Goal: Task Accomplishment & Management: Manage account settings

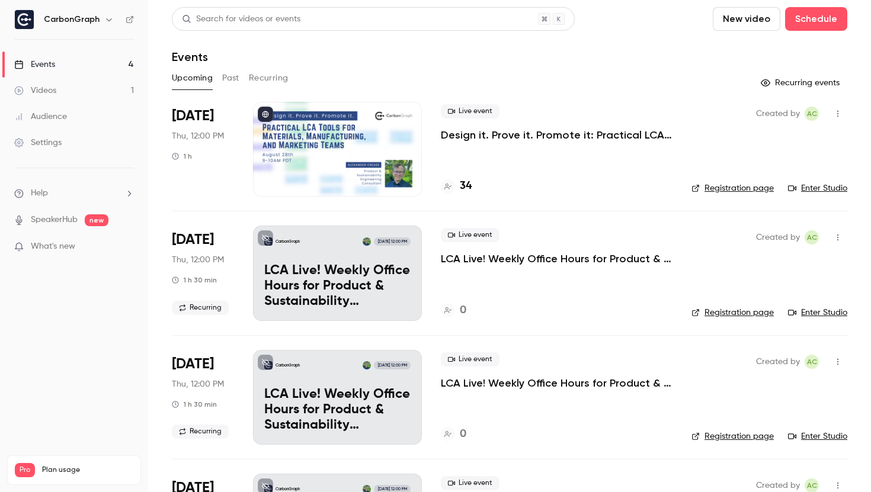
click at [552, 137] on p "Design it. Prove it. Promote it: Practical LCA Tools for Materials, Manufacturi…" at bounding box center [557, 135] width 232 height 14
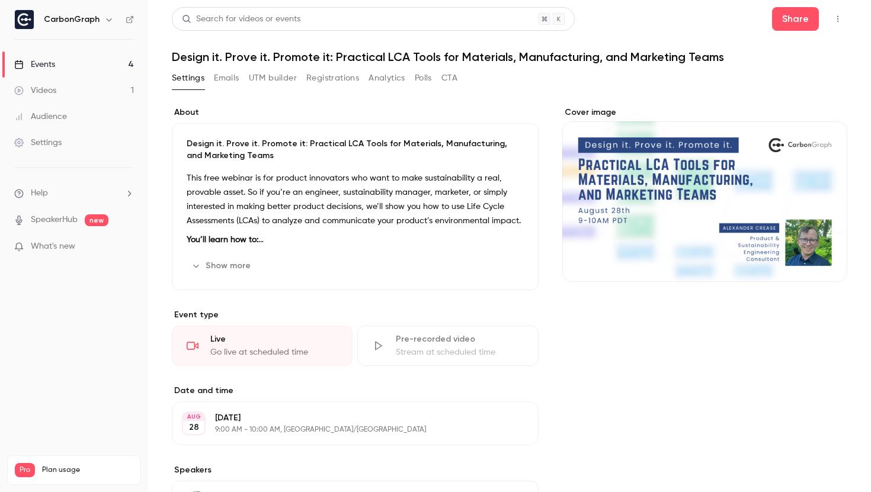
click at [76, 63] on link "Events 4" at bounding box center [74, 65] width 148 height 26
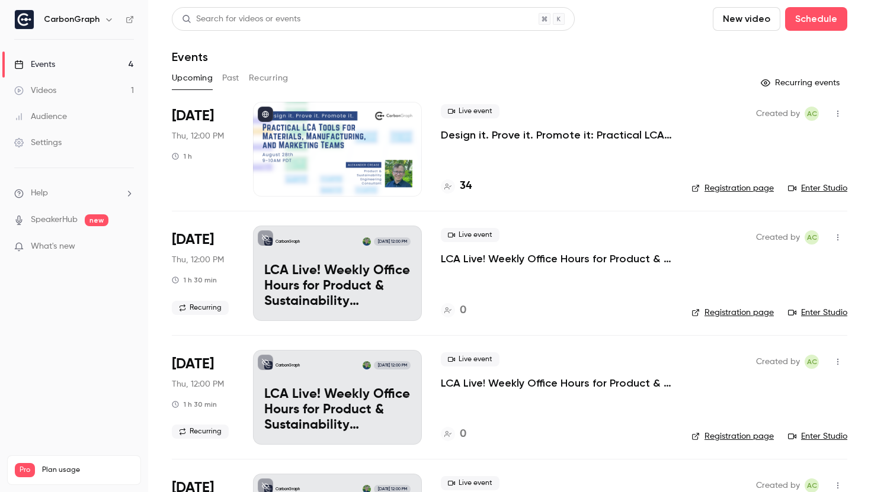
click at [473, 127] on div "Live event Design it. Prove it. Promote it: Practical LCA Tools for Materials, …" at bounding box center [557, 123] width 232 height 38
click at [473, 134] on p "Design it. Prove it. Promote it: Practical LCA Tools for Materials, Manufacturi…" at bounding box center [557, 135] width 232 height 14
click at [56, 97] on link "Videos 1" at bounding box center [74, 91] width 148 height 26
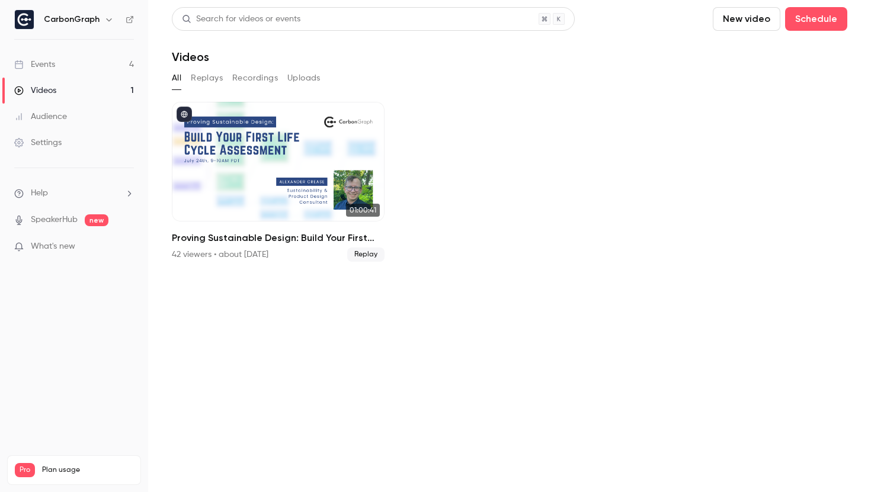
click at [50, 72] on link "Events 4" at bounding box center [74, 65] width 148 height 26
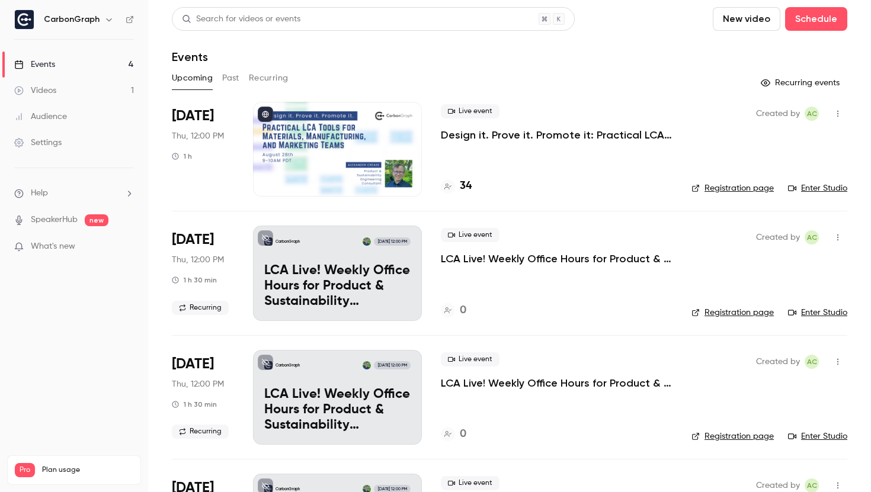
click at [46, 66] on div "Events" at bounding box center [34, 65] width 41 height 12
click at [811, 15] on button "Schedule" at bounding box center [816, 19] width 62 height 24
click at [654, 64] on div at bounding box center [435, 246] width 871 height 492
click at [748, 25] on button "New video" at bounding box center [747, 19] width 68 height 24
click at [626, 46] on div at bounding box center [435, 246] width 871 height 492
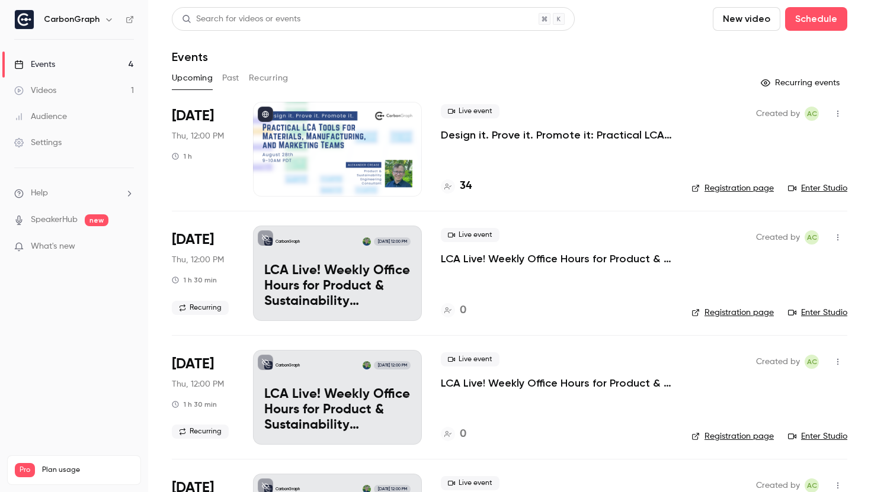
click at [804, 188] on link "Enter Studio" at bounding box center [817, 189] width 59 height 12
click at [228, 76] on button "Past" at bounding box center [230, 78] width 17 height 19
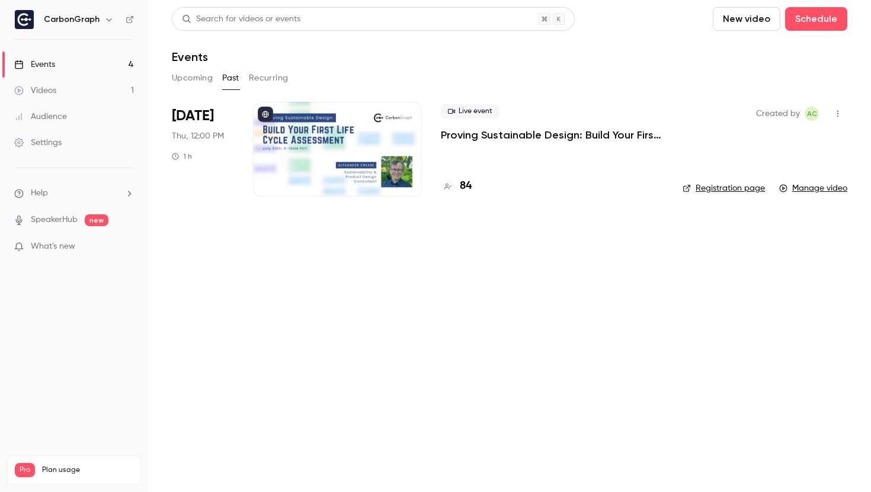
drag, startPoint x: 477, startPoint y: 184, endPoint x: 468, endPoint y: 187, distance: 9.4
click at [476, 183] on div "84" at bounding box center [552, 186] width 223 height 16
click at [466, 187] on h4 "84" at bounding box center [466, 186] width 12 height 16
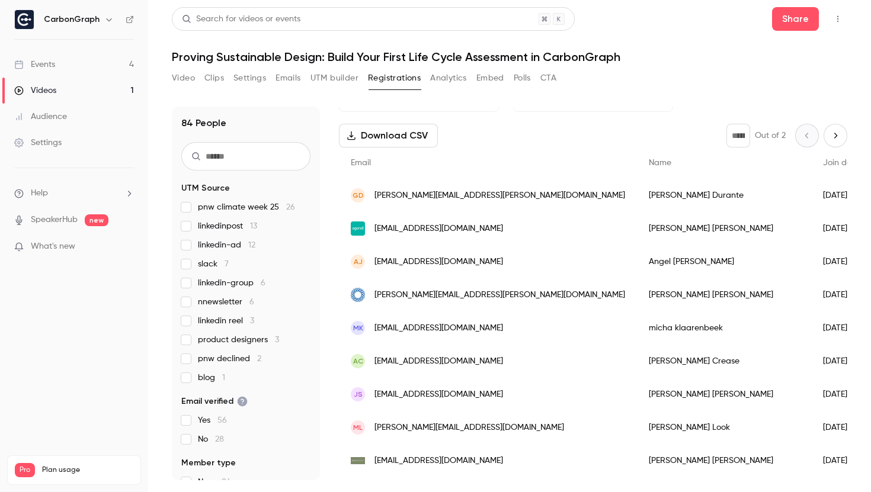
scroll to position [43, 0]
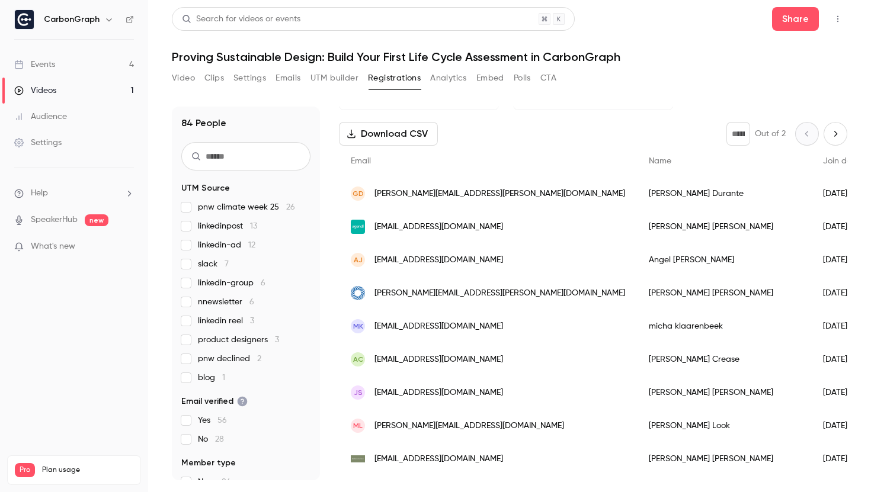
click at [829, 138] on icon "Next page" at bounding box center [835, 133] width 13 height 9
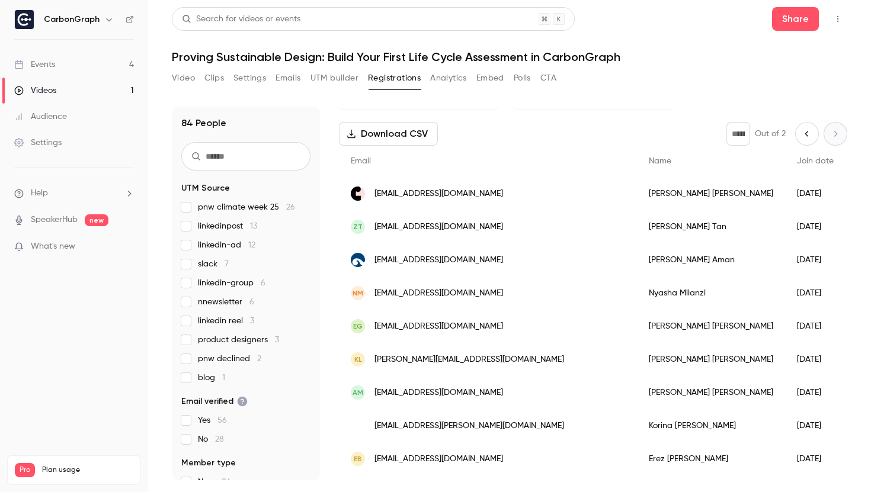
click at [801, 137] on icon "Previous page" at bounding box center [807, 133] width 13 height 9
type input "*"
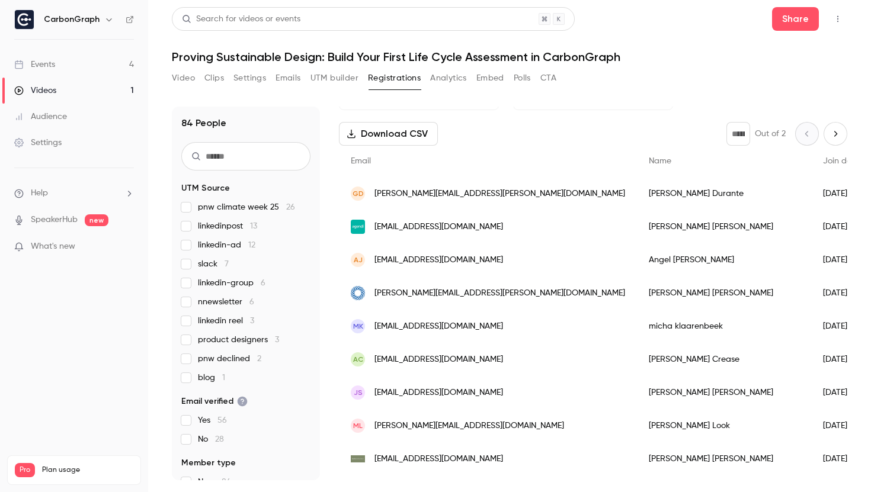
click at [823, 162] on span "Join date" at bounding box center [841, 161] width 37 height 8
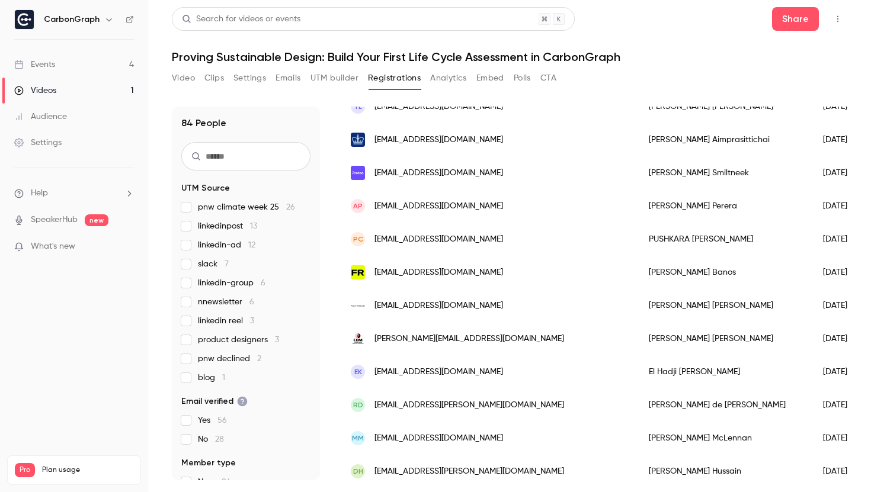
scroll to position [0, 0]
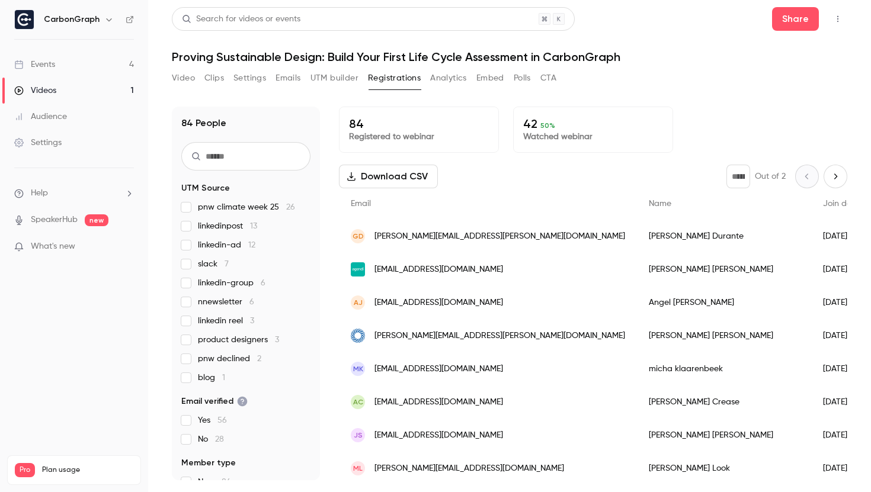
click at [180, 79] on button "Video" at bounding box center [183, 78] width 23 height 19
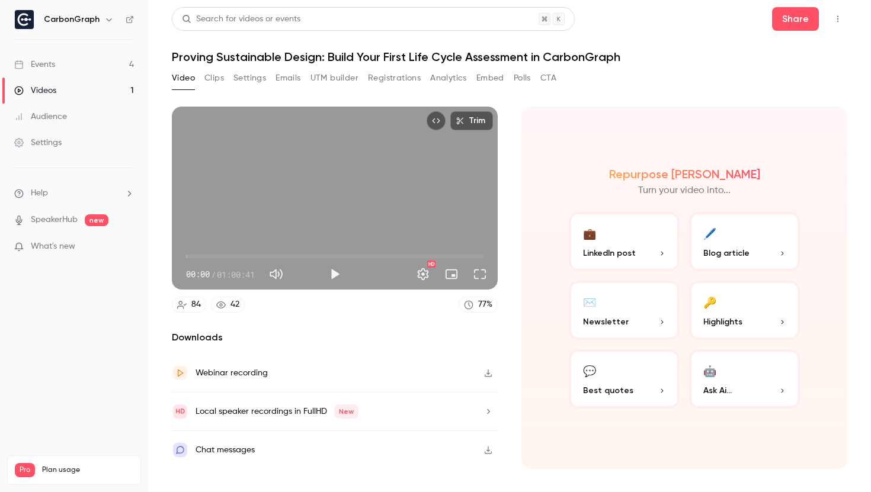
click at [59, 71] on link "Events 4" at bounding box center [74, 65] width 148 height 26
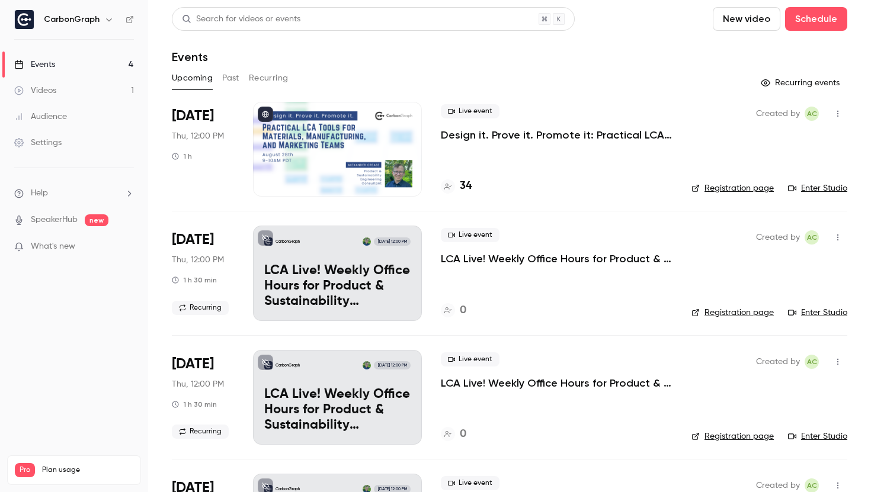
click at [220, 83] on div "Upcoming Past Recurring" at bounding box center [510, 78] width 676 height 19
click at [225, 83] on button "Past" at bounding box center [230, 78] width 17 height 19
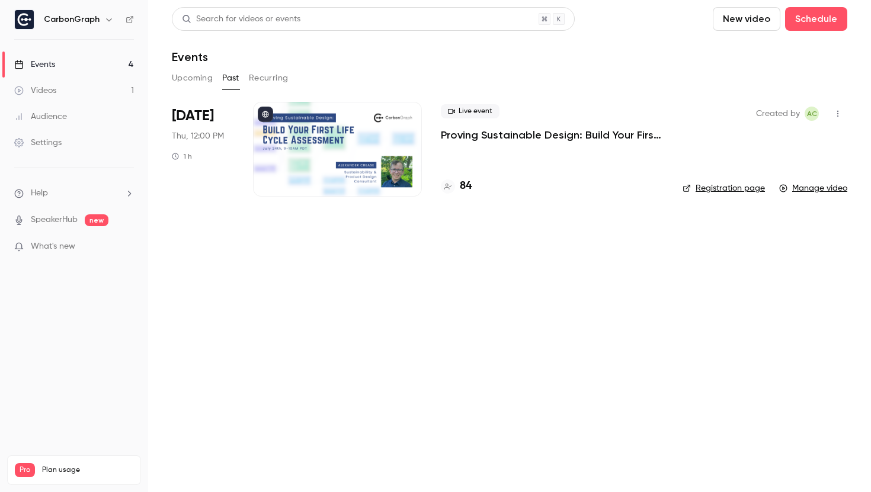
click at [468, 132] on p "Proving Sustainable Design: Build Your First Life Cycle Assessment in CarbonGra…" at bounding box center [552, 135] width 223 height 14
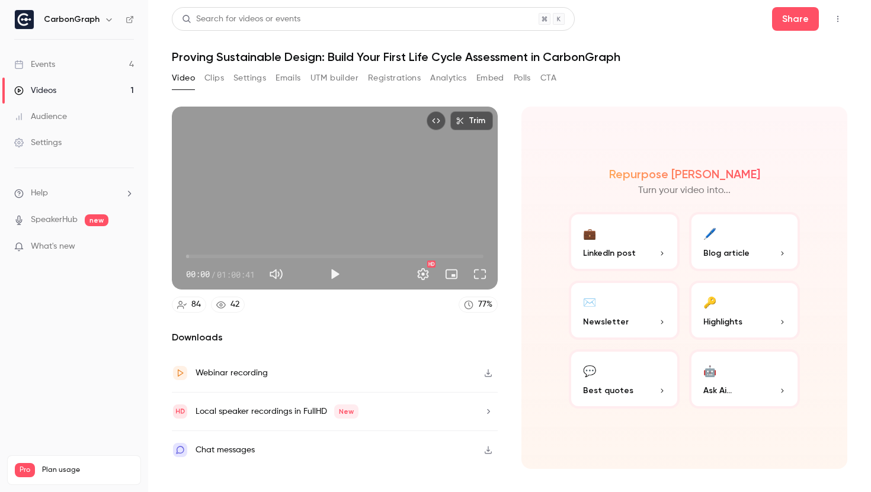
click at [376, 76] on button "Registrations" at bounding box center [394, 78] width 53 height 19
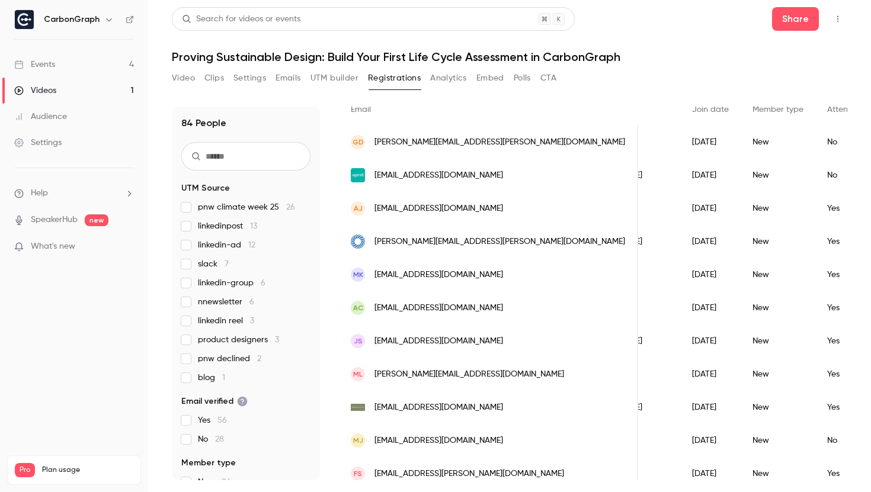
scroll to position [0, 225]
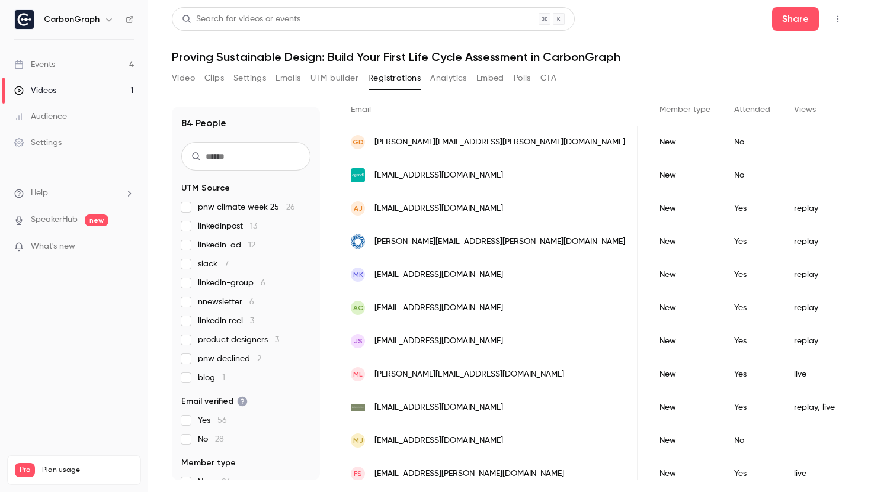
click at [449, 84] on button "Analytics" at bounding box center [448, 78] width 37 height 19
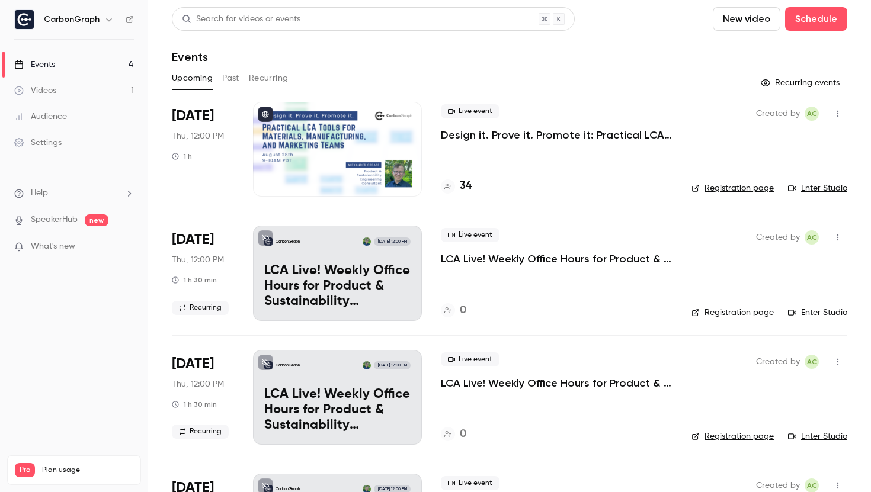
click at [805, 187] on link "Enter Studio" at bounding box center [817, 189] width 59 height 12
click at [532, 136] on p "Design it. Prove it. Promote it: Practical LCA Tools for Materials, Manufacturi…" at bounding box center [557, 135] width 232 height 14
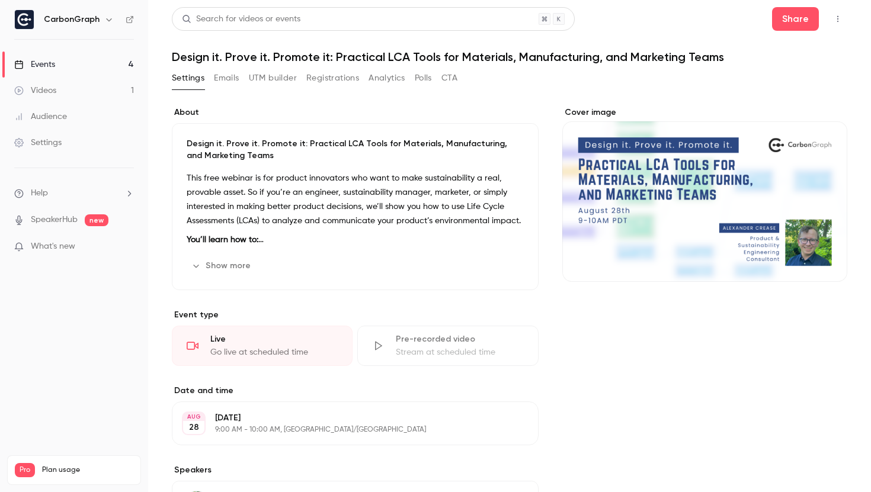
click at [329, 78] on button "Registrations" at bounding box center [332, 78] width 53 height 19
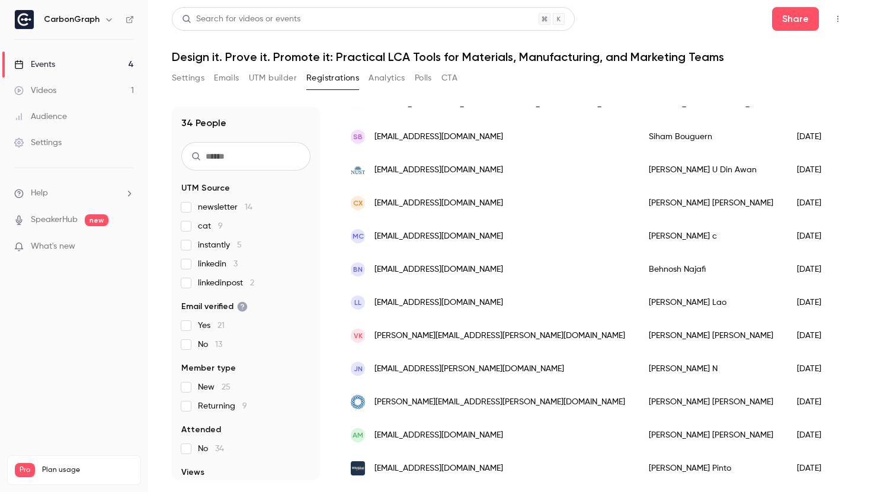
scroll to position [877, 0]
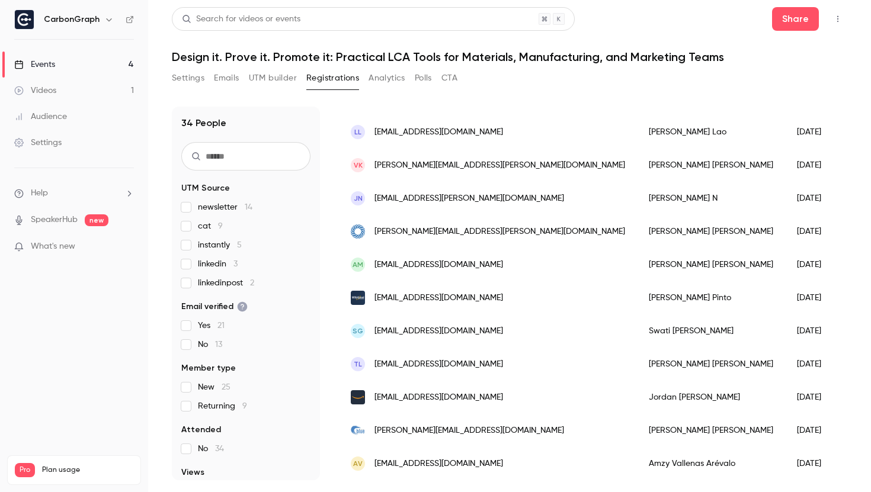
click at [214, 151] on input "text" at bounding box center [245, 156] width 129 height 28
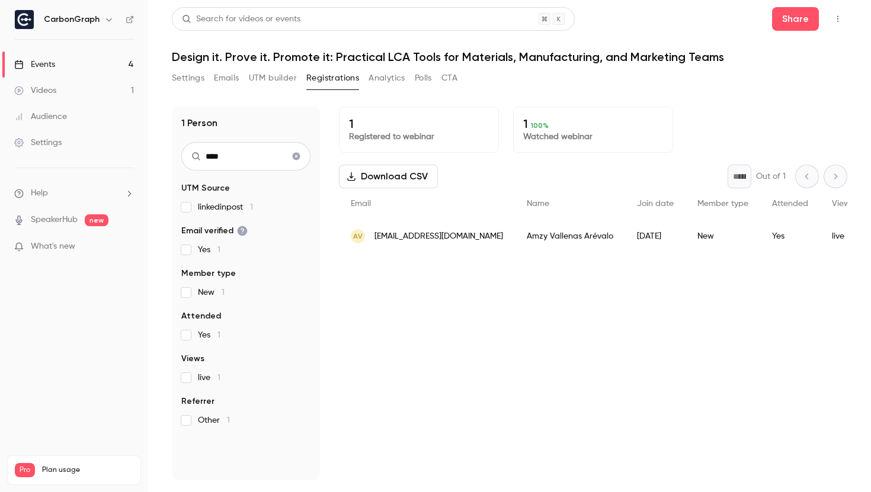
scroll to position [0, 0]
type input "****"
drag, startPoint x: 375, startPoint y: 241, endPoint x: 459, endPoint y: 238, distance: 84.2
click at [459, 238] on span "[EMAIL_ADDRESS][DOMAIN_NAME]" at bounding box center [439, 237] width 129 height 12
click at [297, 154] on icon "Clear search" at bounding box center [297, 157] width 8 height 8
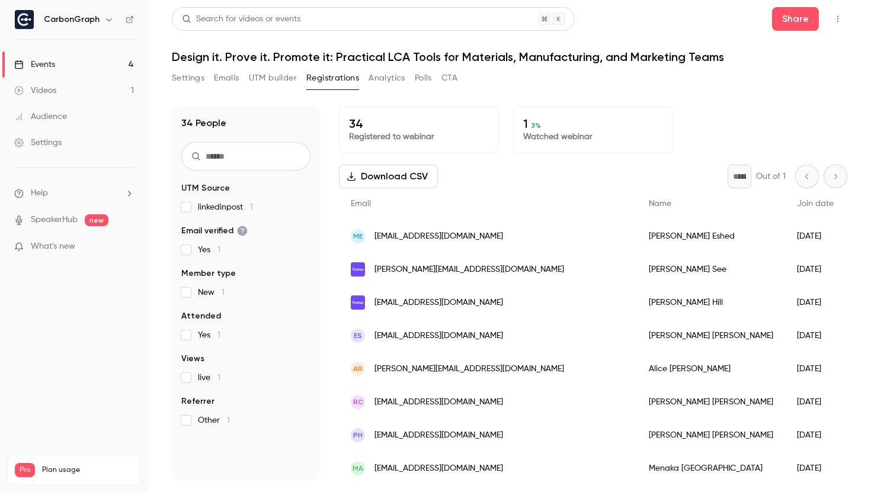
click at [265, 153] on input "text" at bounding box center [245, 156] width 129 height 28
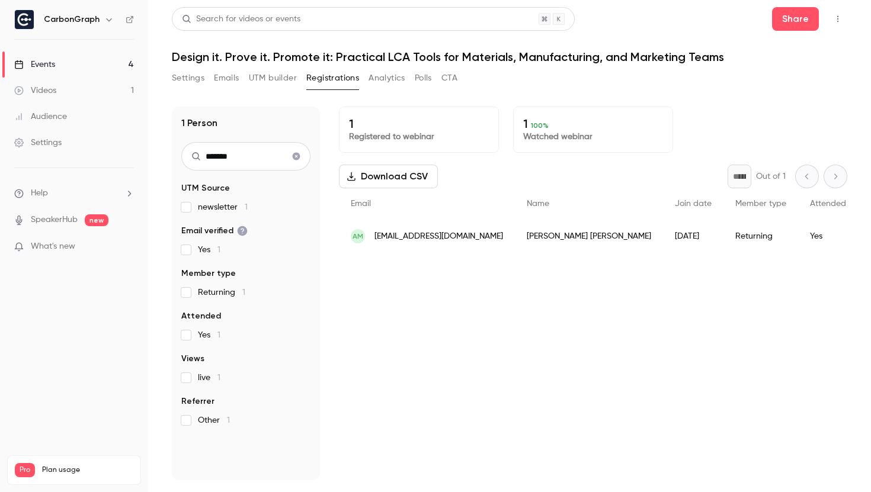
type input "*******"
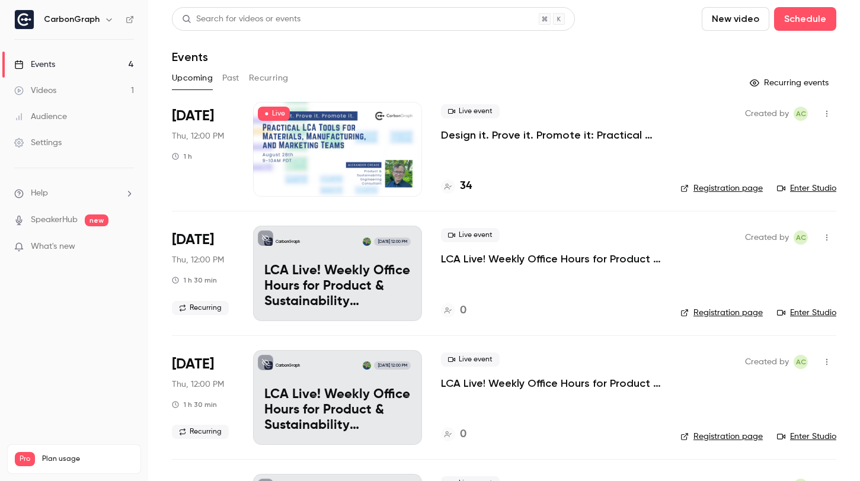
click at [491, 132] on p "Design it. Prove it. Promote it: Practical LCA Tools for Materials, Manufacturi…" at bounding box center [551, 135] width 220 height 14
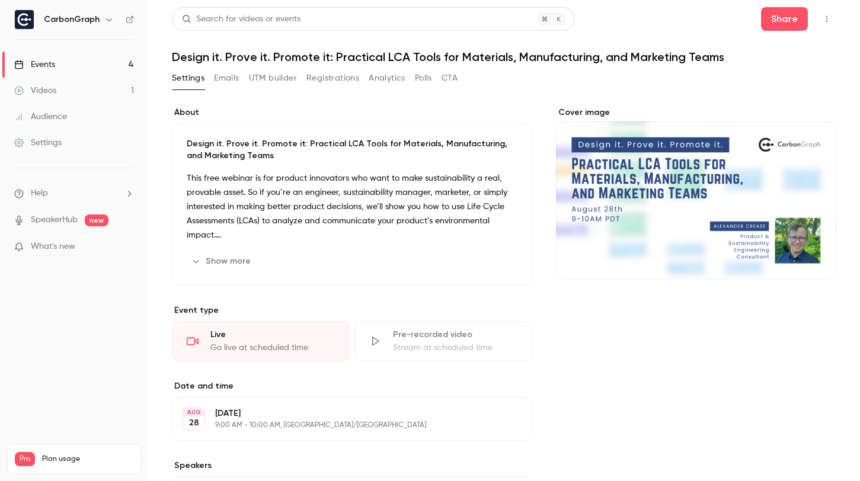
click at [328, 80] on button "Registrations" at bounding box center [332, 78] width 53 height 19
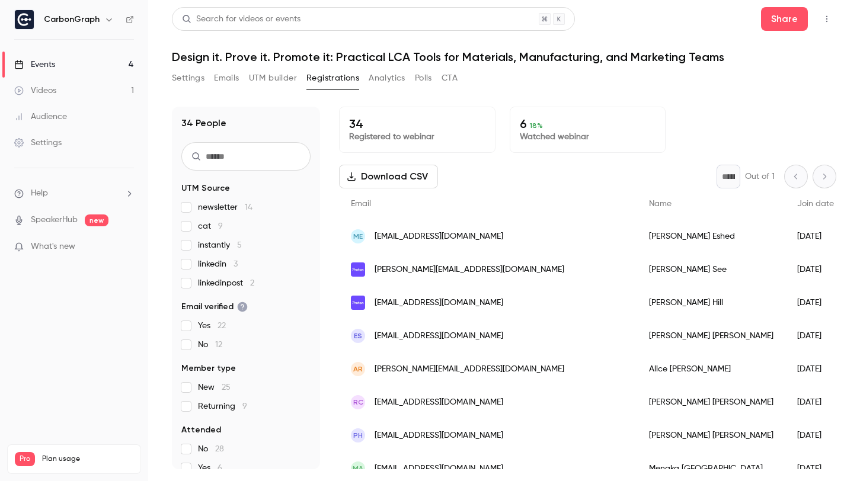
click at [257, 146] on input "text" at bounding box center [245, 156] width 129 height 28
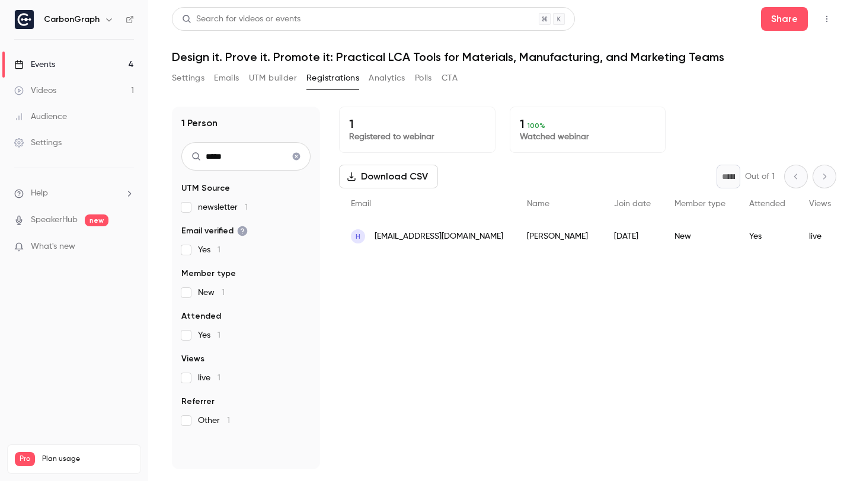
type input "*****"
click at [297, 154] on icon "Clear search" at bounding box center [297, 157] width 8 height 8
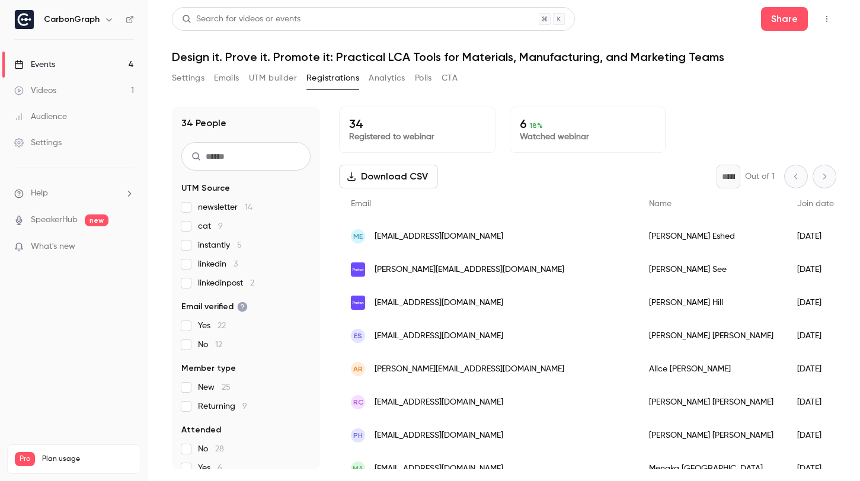
click at [257, 151] on input "text" at bounding box center [245, 156] width 129 height 28
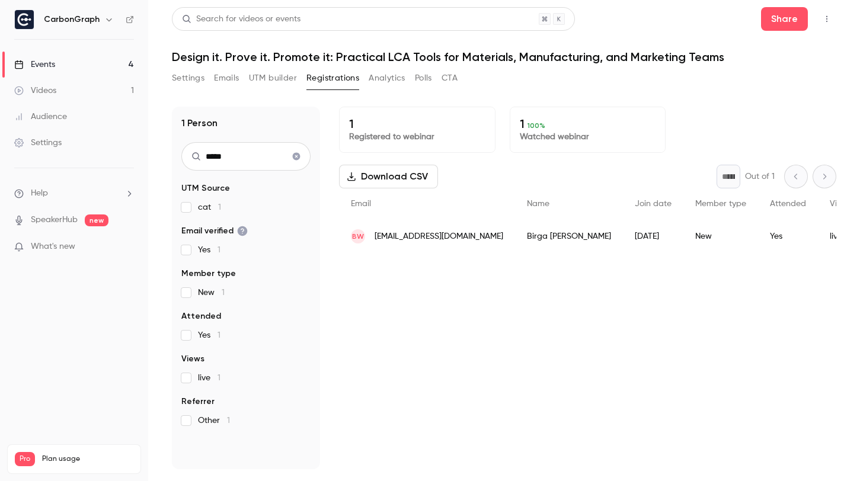
type input "*****"
click at [295, 156] on icon "Clear search" at bounding box center [297, 157] width 8 height 8
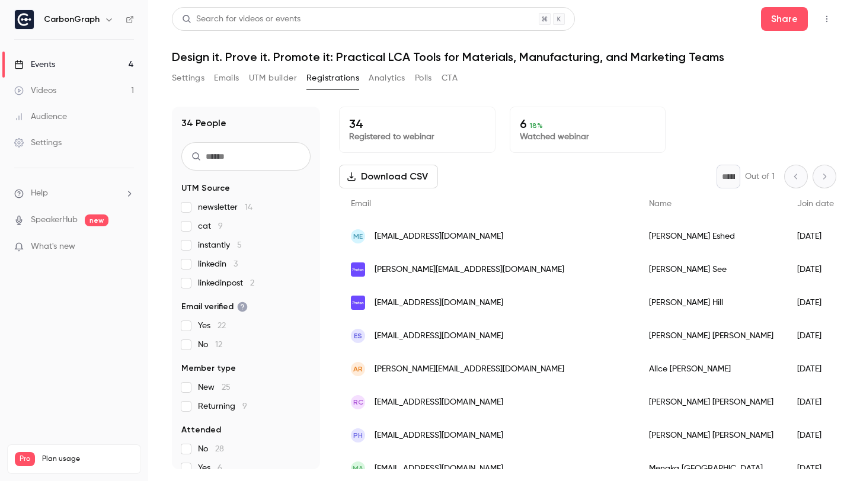
click at [244, 165] on input "text" at bounding box center [245, 156] width 129 height 28
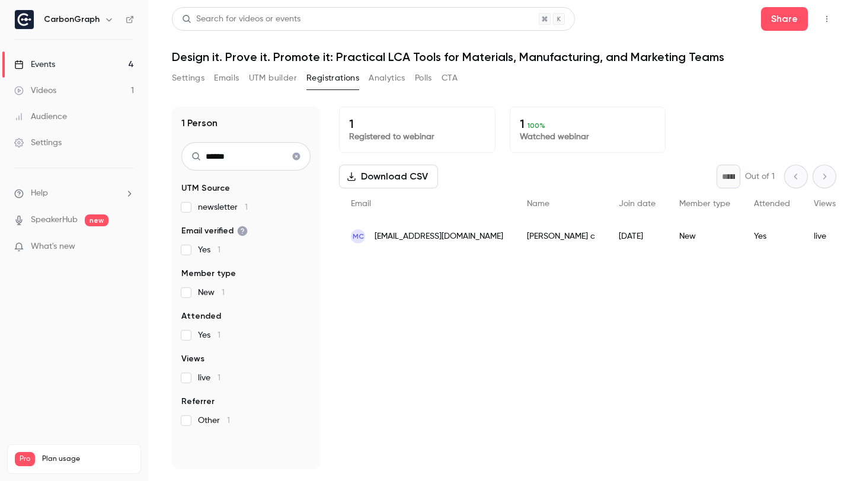
type input "******"
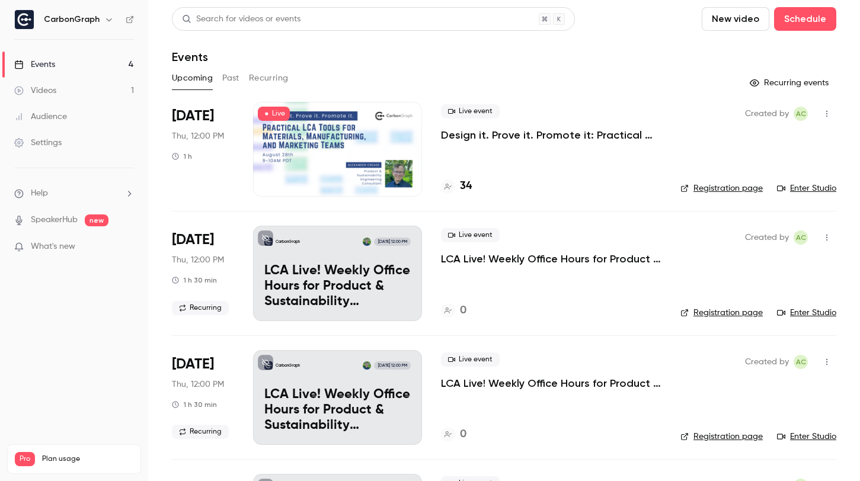
click at [335, 124] on div at bounding box center [337, 149] width 169 height 95
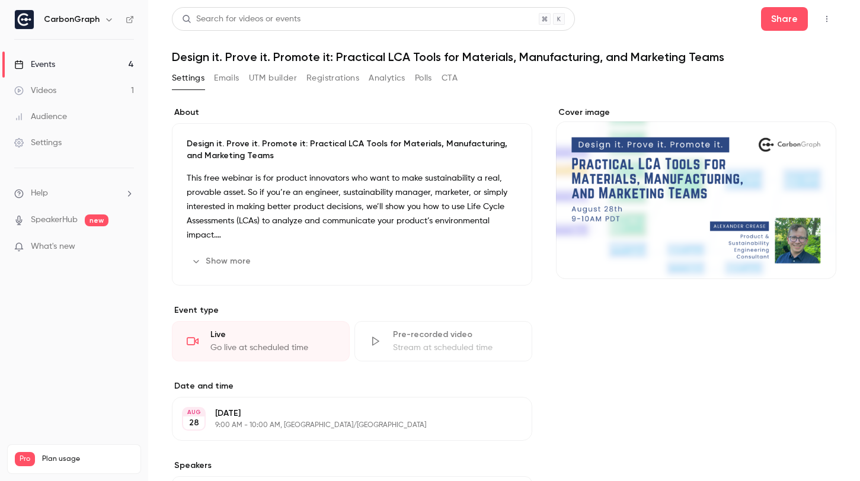
click at [334, 81] on button "Registrations" at bounding box center [332, 78] width 53 height 19
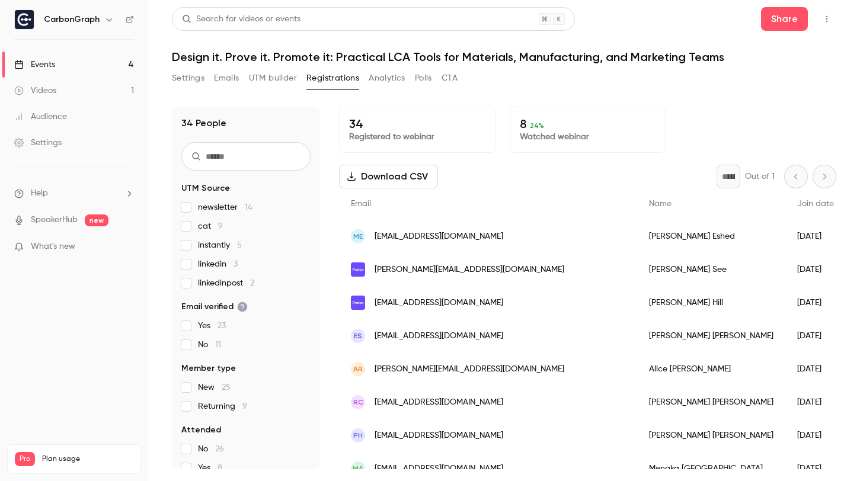
click at [189, 76] on button "Settings" at bounding box center [188, 78] width 33 height 19
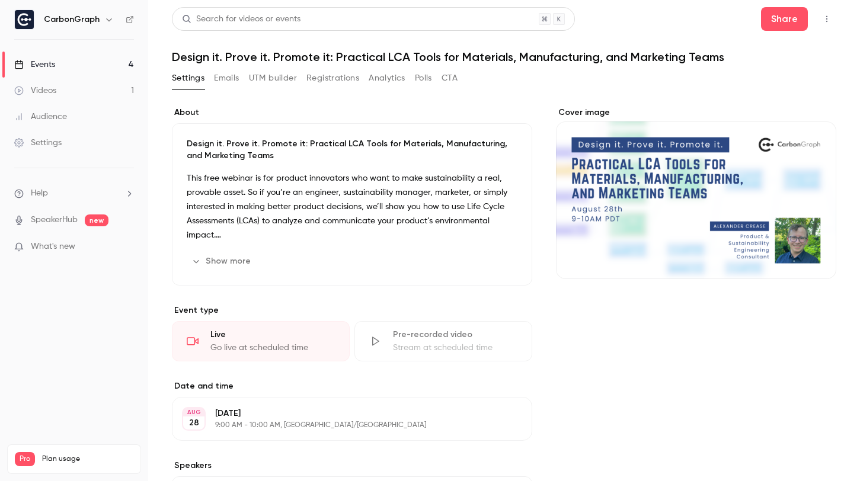
click at [284, 74] on button "UTM builder" at bounding box center [273, 78] width 48 height 19
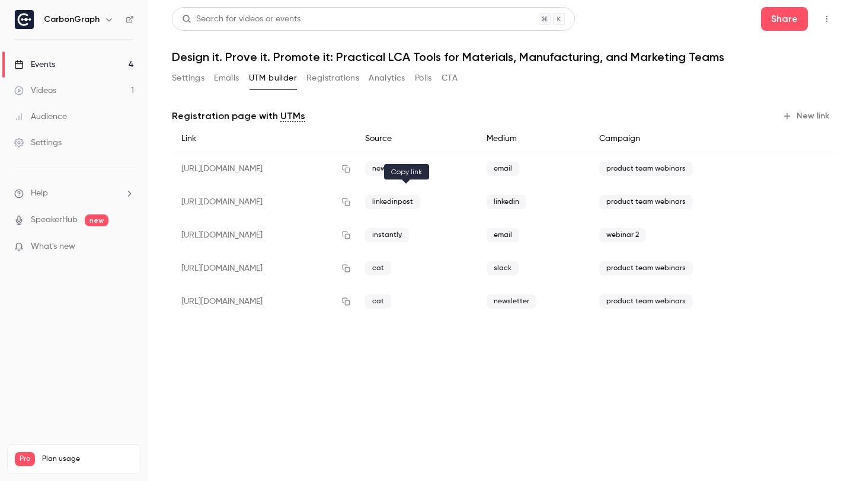
click at [350, 202] on icon "button" at bounding box center [346, 203] width 8 height 8
